Goal: Register for event/course

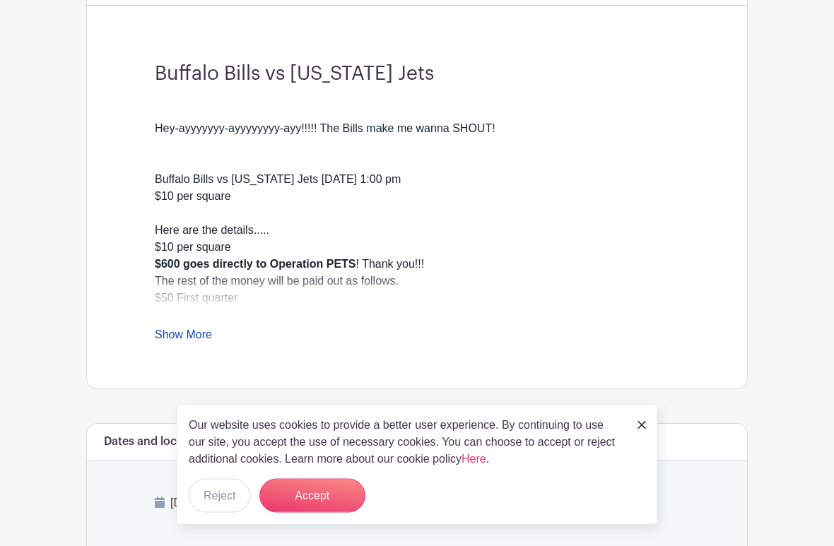
scroll to position [399, 0]
click at [314, 483] on button "Accept" at bounding box center [312, 496] width 106 height 34
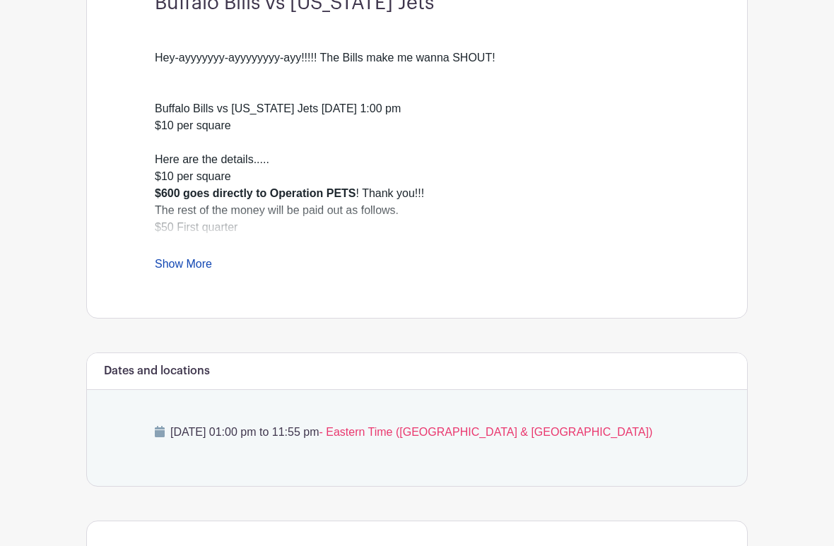
scroll to position [468, 0]
click at [208, 258] on link "Show More" at bounding box center [183, 267] width 57 height 18
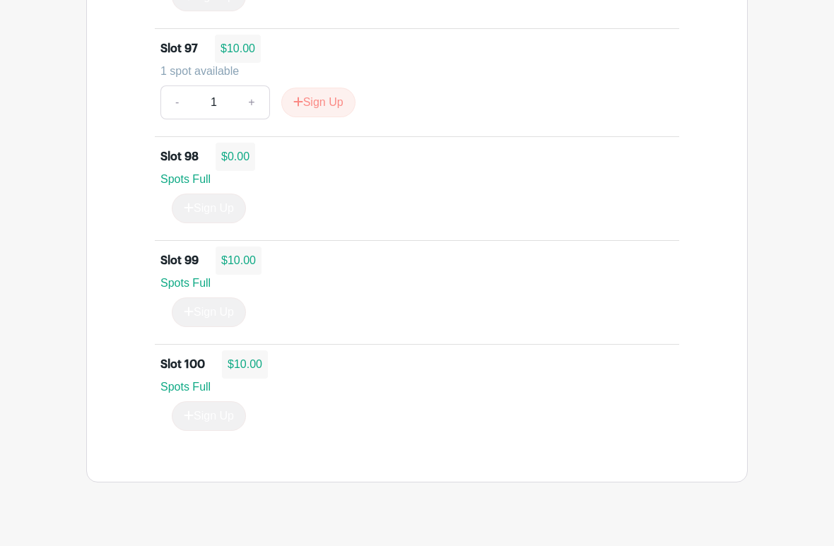
scroll to position [11135, 0]
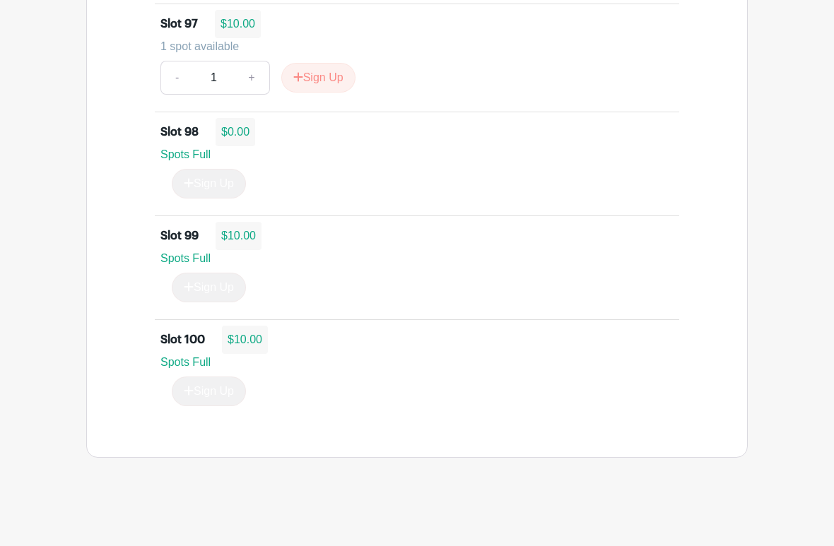
click at [511, 299] on div "Sign Up" at bounding box center [416, 288] width 513 height 30
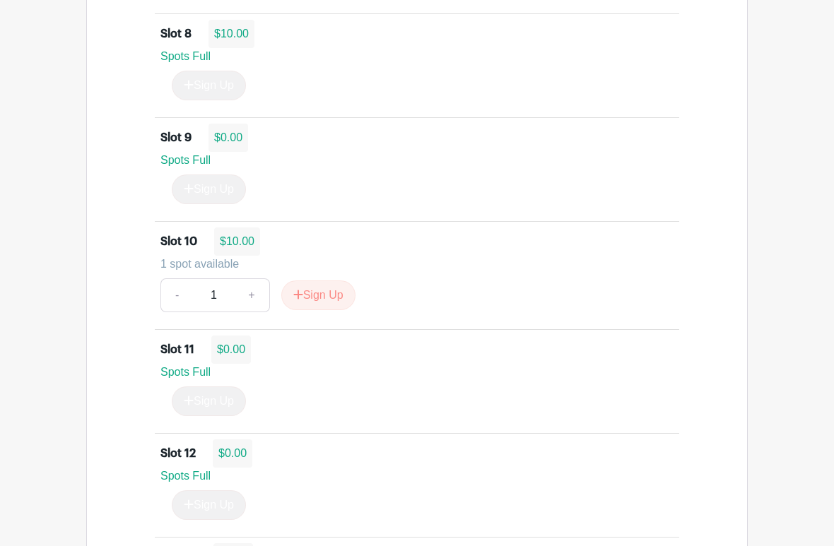
scroll to position [1848, 0]
click at [333, 309] on button "Sign Up" at bounding box center [318, 294] width 74 height 30
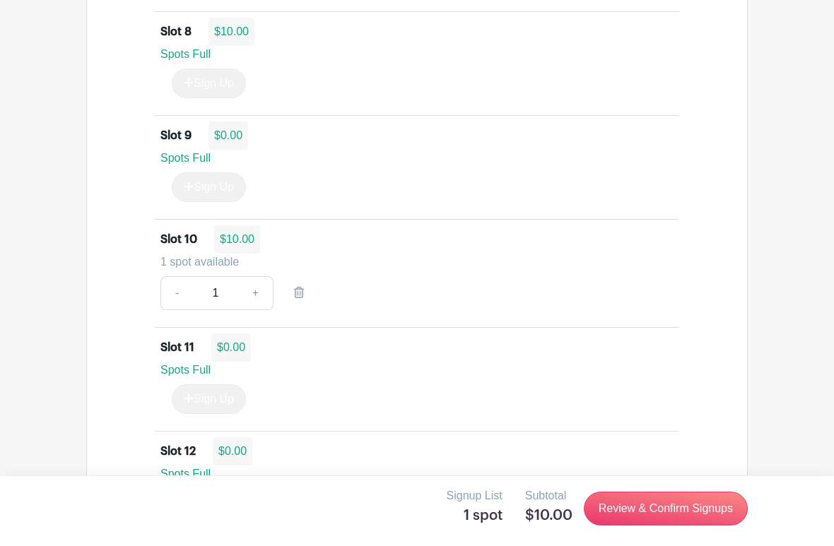
click at [668, 483] on link "Review & Confirm Signups" at bounding box center [666, 509] width 164 height 34
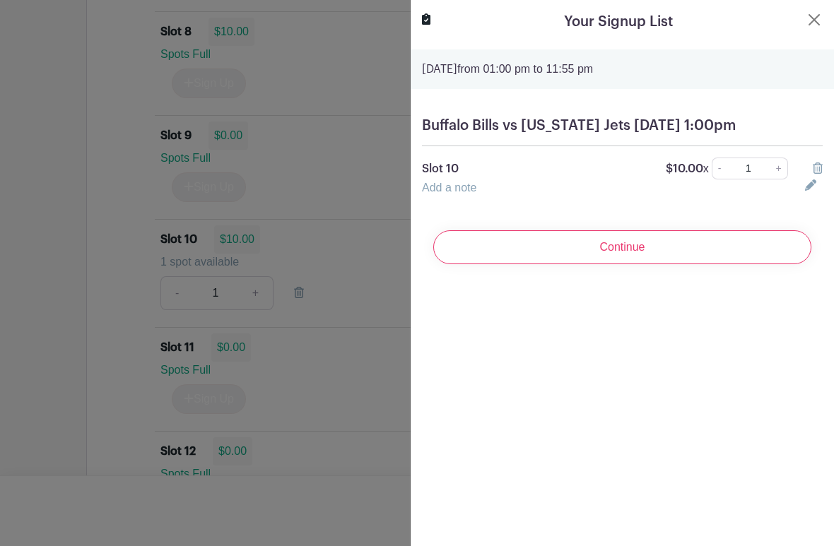
click at [430, 194] on link "Add a note" at bounding box center [449, 188] width 54 height 12
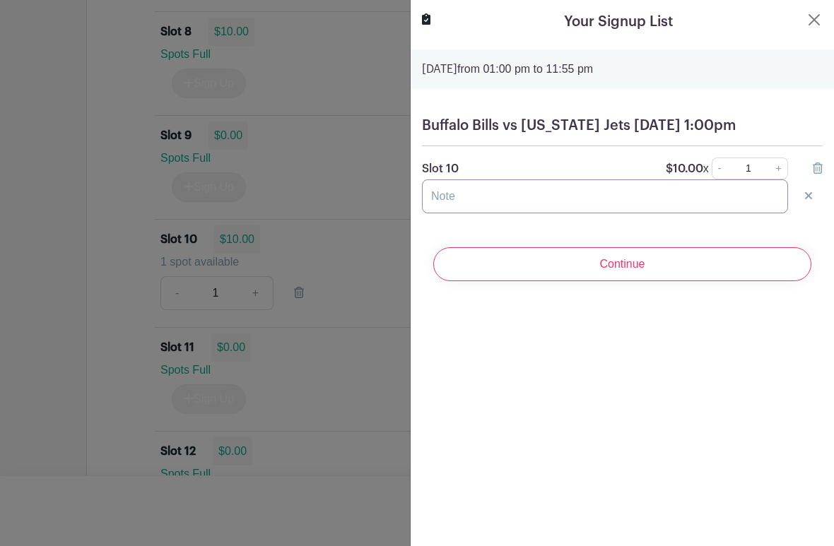
click at [439, 213] on input "text" at bounding box center [605, 196] width 366 height 34
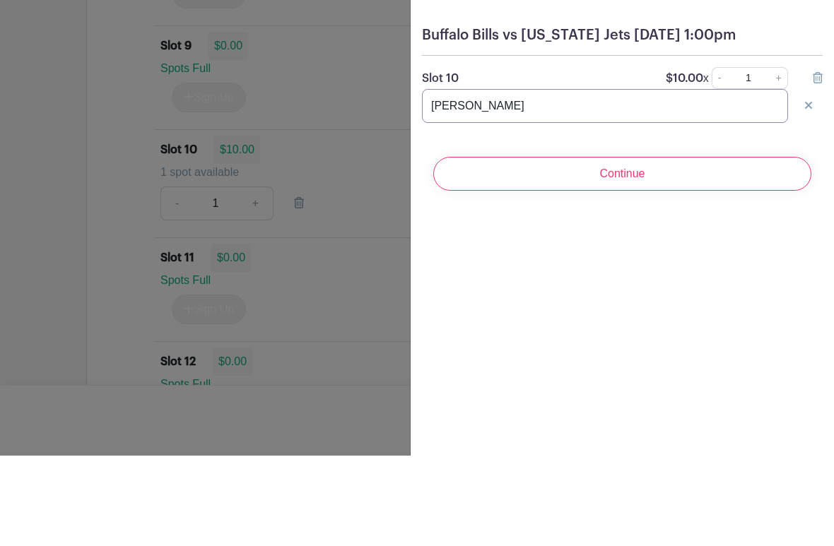
type input "[PERSON_NAME]"
click at [655, 247] on input "Continue" at bounding box center [622, 264] width 378 height 34
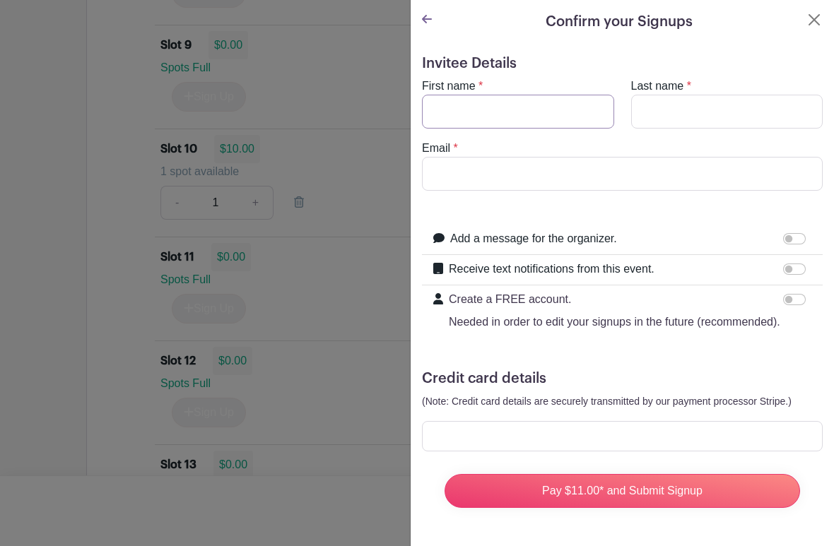
click at [441, 112] on input "First name" at bounding box center [518, 112] width 192 height 34
type input "[EMAIL_ADDRESS][DOMAIN_NAME]"
type input "[PERSON_NAME]"
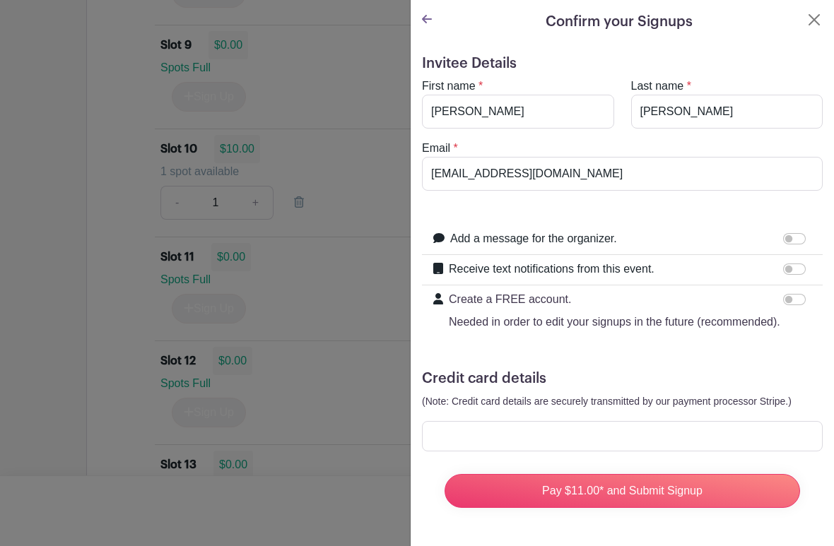
click at [419, 20] on turbo-frame "Confirm your Signups Invitee Details First name * [PERSON_NAME] Last name * [PE…" at bounding box center [622, 271] width 423 height 542
click at [430, 23] on icon at bounding box center [427, 18] width 10 height 11
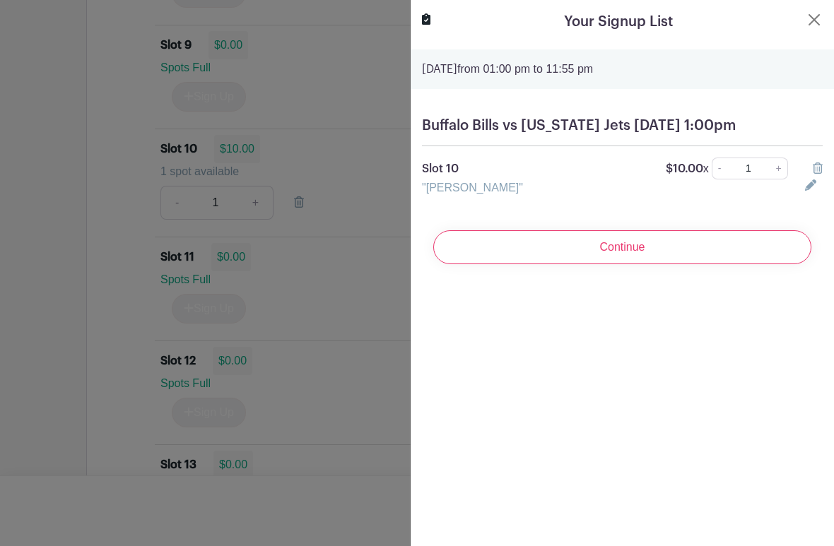
click at [515, 196] on div ""[PERSON_NAME]"" at bounding box center [604, 187] width 383 height 17
click at [808, 18] on button "Close" at bounding box center [813, 19] width 17 height 17
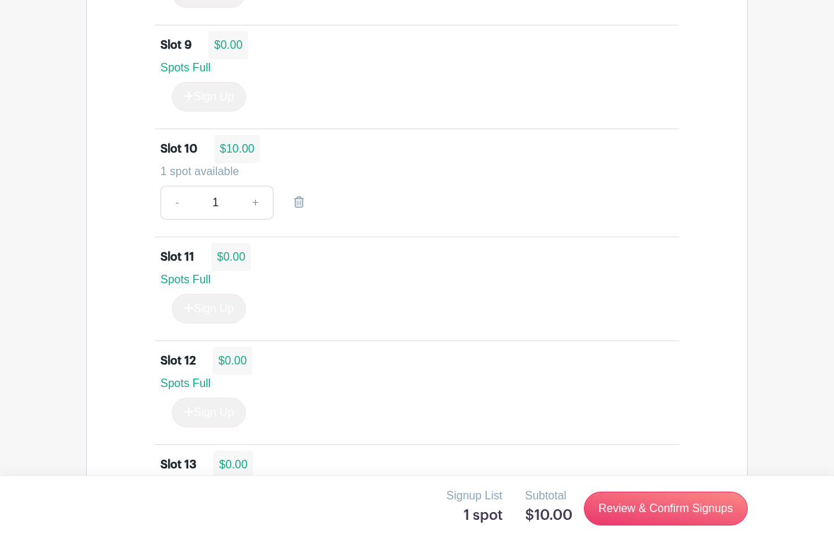
click at [664, 483] on link "Review & Confirm Signups" at bounding box center [666, 509] width 164 height 34
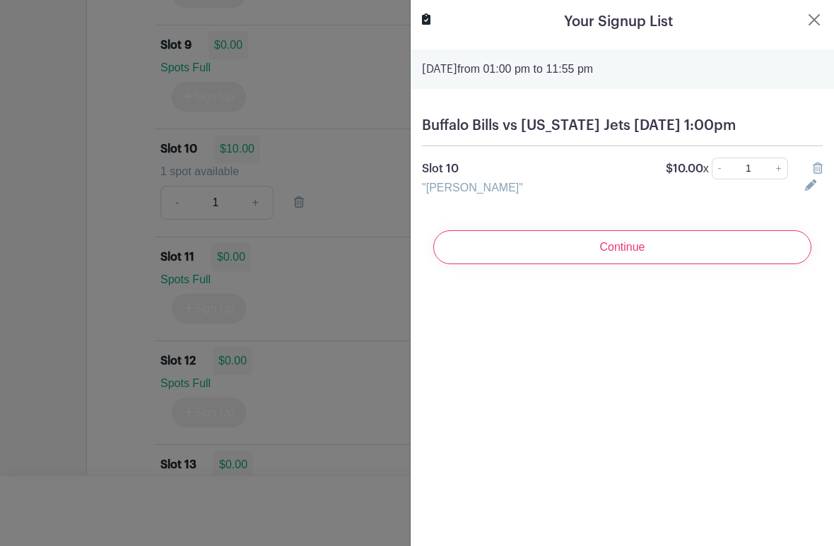
click at [497, 194] on link ""[PERSON_NAME]"" at bounding box center [472, 188] width 101 height 12
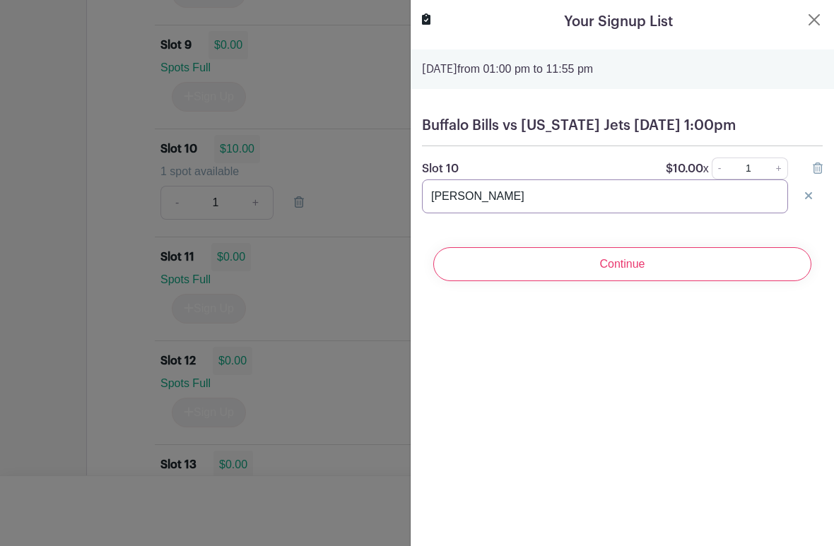
click at [512, 211] on input "[PERSON_NAME]" at bounding box center [605, 196] width 366 height 34
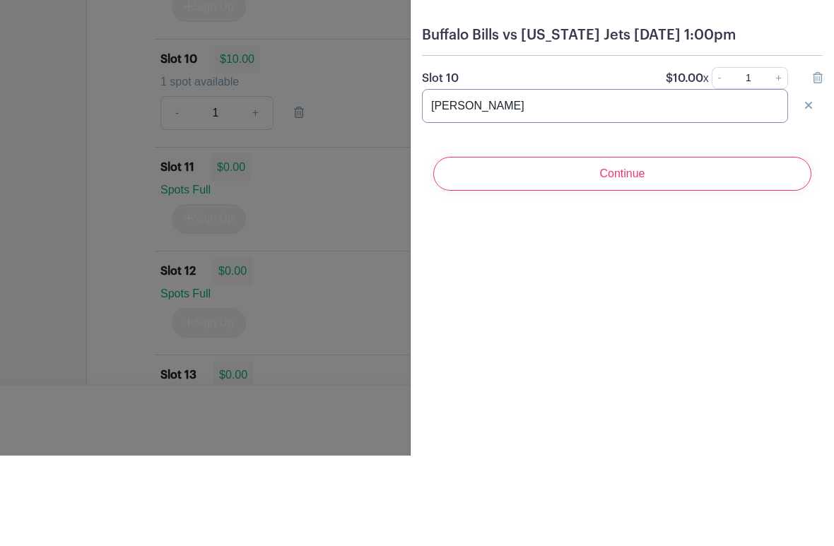
type input "[PERSON_NAME]"
click at [664, 247] on input "Continue" at bounding box center [622, 264] width 378 height 34
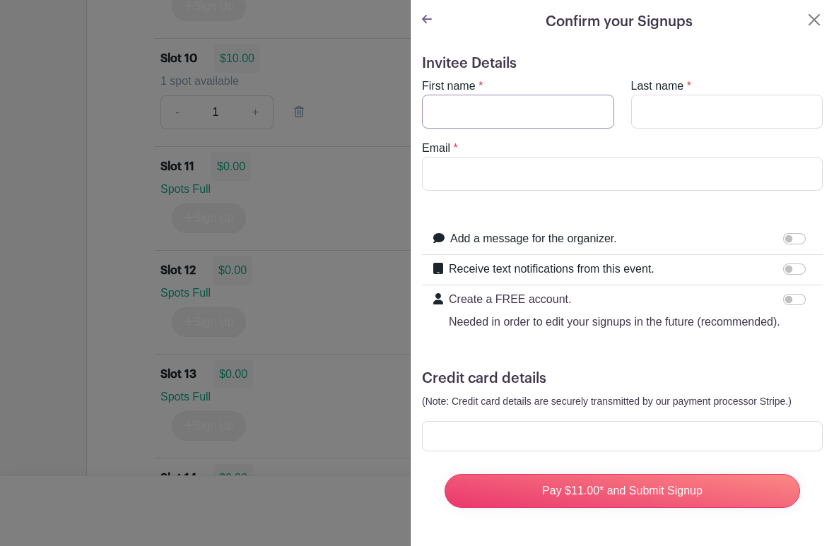
click at [504, 114] on input "First name" at bounding box center [518, 112] width 192 height 34
type input "[PERSON_NAME]"
click at [656, 110] on input "Last name" at bounding box center [727, 112] width 192 height 34
type input "[PERSON_NAME]"
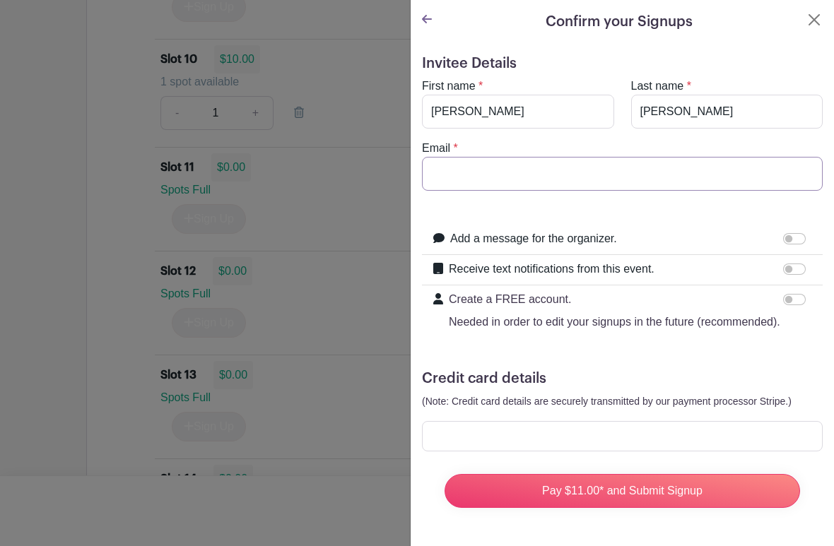
click at [465, 179] on input "Email" at bounding box center [622, 174] width 401 height 34
type input "[EMAIL_ADDRESS][DOMAIN_NAME]"
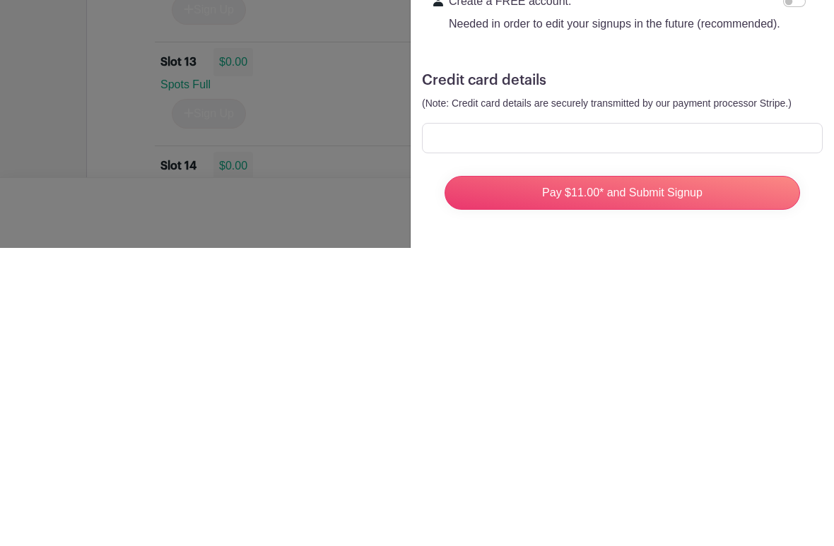
click at [607, 474] on input "Pay $11.00* and Submit Signup" at bounding box center [621, 491] width 355 height 34
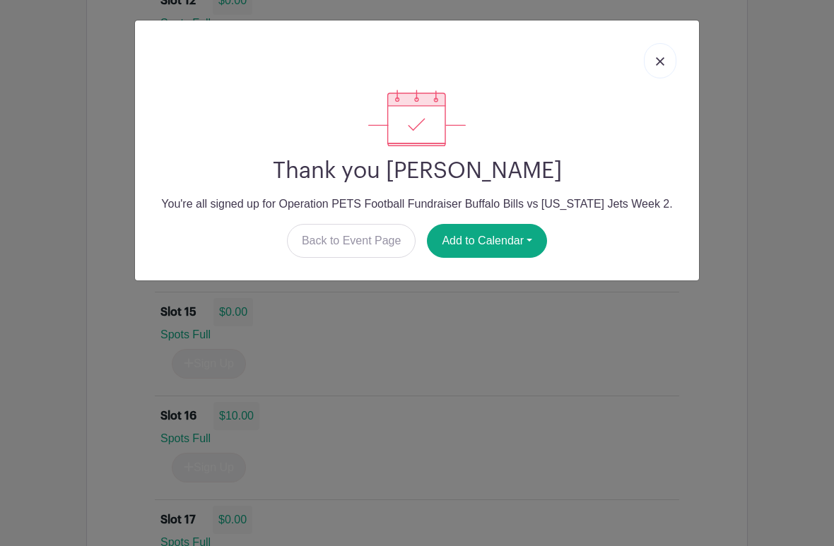
click at [661, 61] on img at bounding box center [660, 61] width 8 height 8
